Goal: Find specific page/section: Find specific page/section

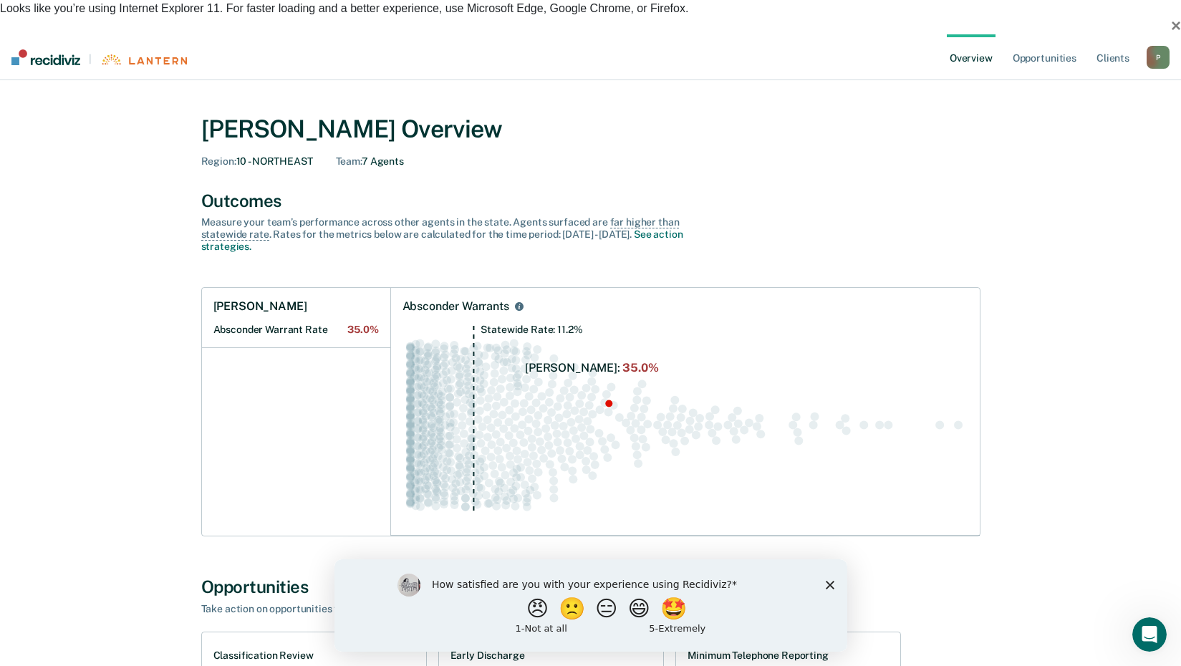
click at [829, 584] on polygon "Close survey" at bounding box center [829, 584] width 9 height 9
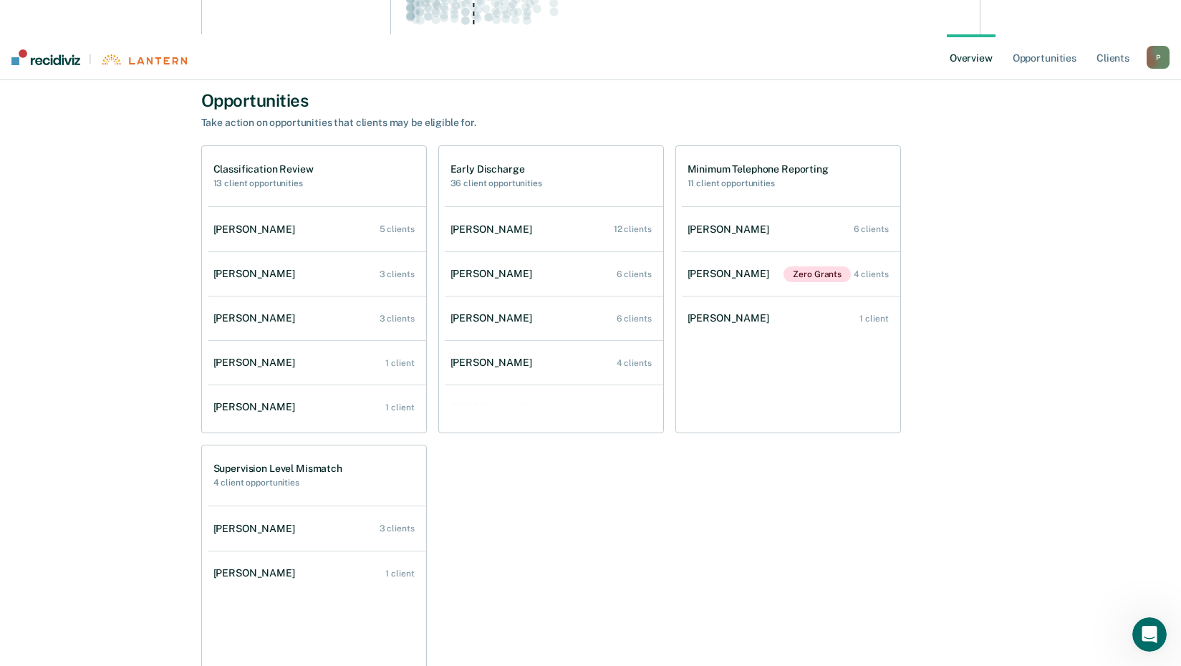
scroll to position [430, 0]
